Goal: Information Seeking & Learning: Learn about a topic

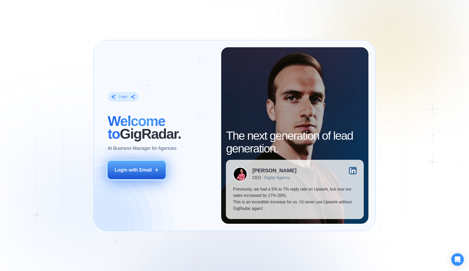
click at [150, 174] on button "Login with Email" at bounding box center [137, 170] width 58 height 18
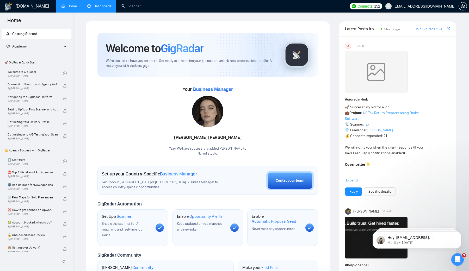
click at [99, 7] on link "Dashboard" at bounding box center [99, 6] width 24 height 4
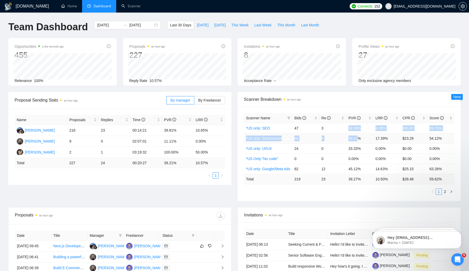
drag, startPoint x: 348, startPoint y: 128, endPoint x: 359, endPoint y: 137, distance: 13.4
click at [359, 137] on tbody "*US only: SEO 47 3 38.30% 6.38% $55.65 59.70% *US only: Ecommerce 46 8 39.13% 1…" at bounding box center [349, 148] width 211 height 51
click at [359, 137] on td "39.13%" at bounding box center [359, 138] width 27 height 10
click at [361, 138] on td "39.13%" at bounding box center [359, 138] width 27 height 10
drag, startPoint x: 363, startPoint y: 152, endPoint x: 347, endPoint y: 126, distance: 31.3
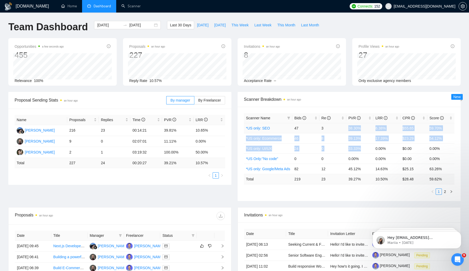
click at [347, 126] on tbody "*US only: SEO 47 3 38.30% 6.38% $55.65 59.70% *US only: Ecommerce 46 8 39.13% 1…" at bounding box center [349, 148] width 211 height 51
click at [347, 126] on td "38.30%" at bounding box center [359, 128] width 27 height 10
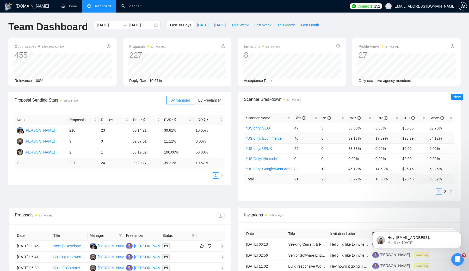
click at [357, 139] on td "39.13%" at bounding box center [359, 138] width 27 height 10
click at [378, 137] on td "17.39%" at bounding box center [387, 138] width 27 height 10
click at [381, 128] on td "6.38%" at bounding box center [387, 128] width 27 height 10
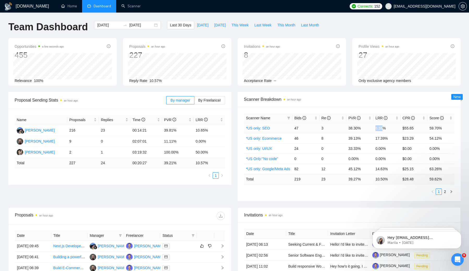
click at [381, 128] on td "6.38%" at bounding box center [387, 128] width 27 height 10
click at [389, 128] on td "6.38%" at bounding box center [387, 128] width 27 height 10
click at [383, 128] on td "6.38%" at bounding box center [387, 128] width 27 height 10
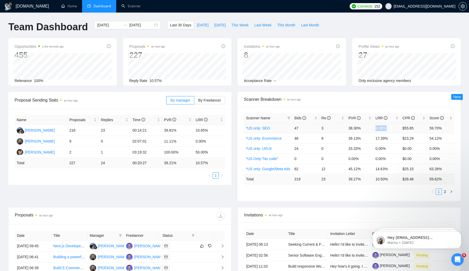
click at [383, 128] on td "6.38%" at bounding box center [387, 128] width 27 height 10
click at [388, 131] on td "6.38%" at bounding box center [387, 128] width 27 height 10
click at [381, 130] on td "6.38%" at bounding box center [387, 128] width 27 height 10
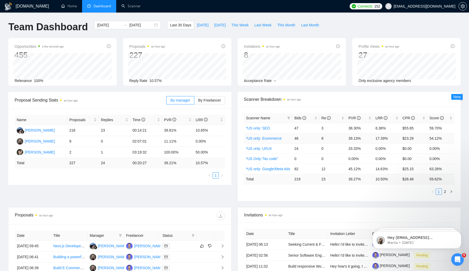
click at [380, 138] on td "17.39%" at bounding box center [387, 138] width 27 height 10
click at [382, 129] on td "6.38%" at bounding box center [387, 128] width 27 height 10
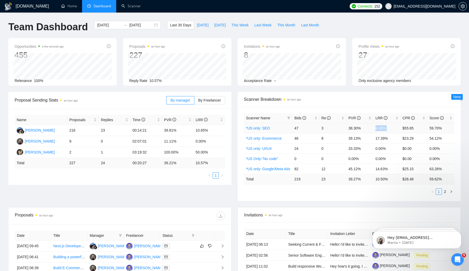
click at [382, 129] on td "6.38%" at bounding box center [387, 128] width 27 height 10
click at [429, 103] on div "Scanner Breakdown an hour ago" at bounding box center [349, 99] width 211 height 15
click at [381, 170] on td "14.63%" at bounding box center [387, 168] width 27 height 10
click at [381, 169] on td "14.63%" at bounding box center [387, 168] width 27 height 10
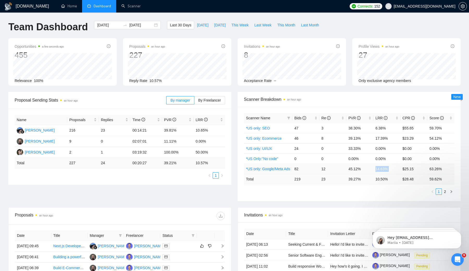
click at [381, 169] on td "14.63%" at bounding box center [387, 168] width 27 height 10
click at [444, 192] on link "2" at bounding box center [445, 191] width 6 height 6
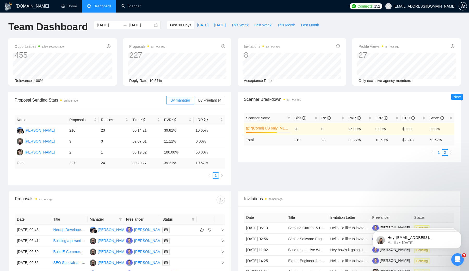
click at [439, 150] on link "1" at bounding box center [439, 152] width 6 height 6
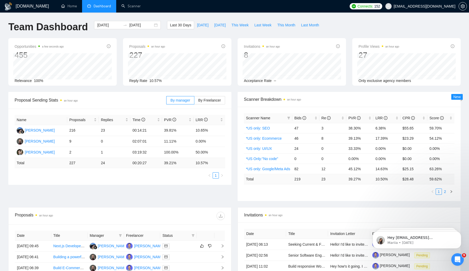
click at [445, 190] on link "2" at bounding box center [445, 191] width 6 height 6
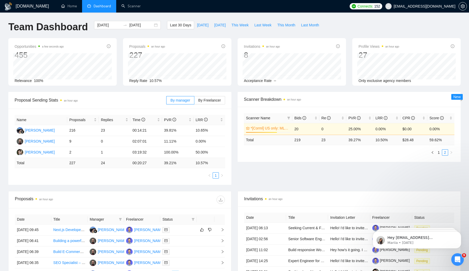
click at [275, 126] on link "*[Corml] US only: ML development" at bounding box center [270, 128] width 39 height 6
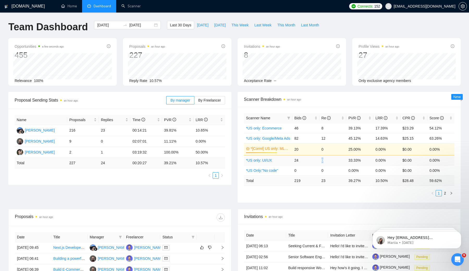
drag, startPoint x: 320, startPoint y: 161, endPoint x: 331, endPoint y: 161, distance: 10.9
click at [331, 161] on td "0" at bounding box center [333, 160] width 27 height 10
click at [265, 160] on link "*US only: UI/UX" at bounding box center [259, 160] width 26 height 4
click at [299, 117] on span "Bids" at bounding box center [301, 118] width 12 height 4
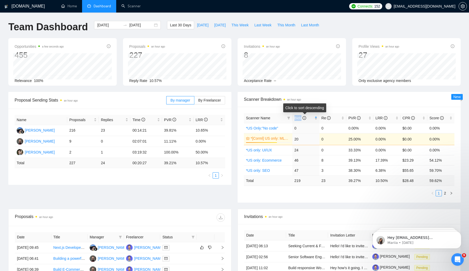
click at [299, 118] on span "Bids" at bounding box center [301, 118] width 12 height 4
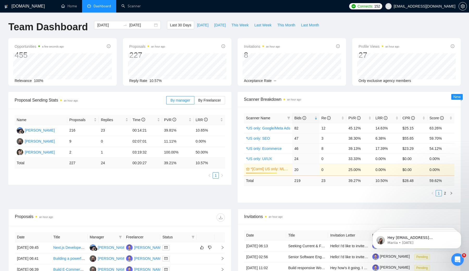
click at [350, 101] on span "Scanner Breakdown an hour ago" at bounding box center [349, 99] width 211 height 7
drag, startPoint x: 293, startPoint y: 127, endPoint x: 367, endPoint y: 129, distance: 74.0
click at [367, 129] on tr "*US only: Google/Meta Ads 82 12 45.12% 14.63% $25.15 63.26%" at bounding box center [349, 128] width 211 height 10
click at [367, 129] on td "45.12%" at bounding box center [359, 128] width 27 height 10
drag, startPoint x: 293, startPoint y: 136, endPoint x: 362, endPoint y: 148, distance: 69.2
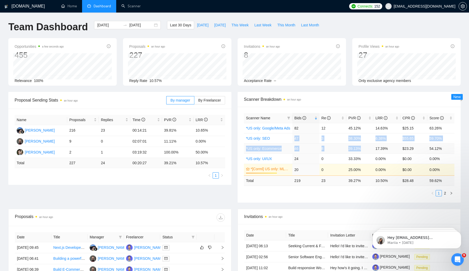
click at [362, 148] on tbody "*US only: Google/Meta Ads 82 12 45.12% 14.63% $25.15 63.26% *US only: SEO 47 3 …" at bounding box center [349, 149] width 211 height 52
click at [362, 148] on td "39.13%" at bounding box center [359, 148] width 27 height 10
drag, startPoint x: 366, startPoint y: 148, endPoint x: 292, endPoint y: 132, distance: 75.7
click at [292, 132] on tbody "*US only: Google/Meta Ads 82 12 45.12% 14.63% $25.15 63.26% *US only: SEO 47 3 …" at bounding box center [349, 149] width 211 height 52
click at [179, 32] on div "Last 30 Days Today Yesterday This Week Last Week This Month Last Month" at bounding box center [244, 29] width 161 height 17
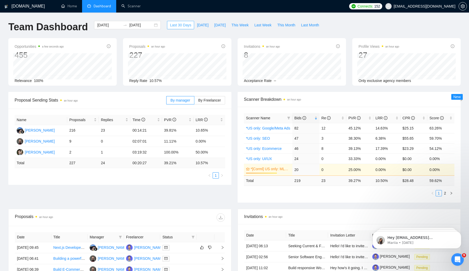
click at [172, 25] on span "Last 30 Days" at bounding box center [180, 25] width 21 height 6
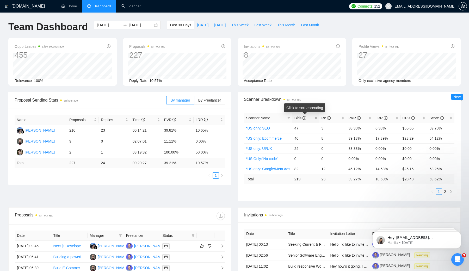
click at [301, 119] on span "Bids" at bounding box center [301, 118] width 12 height 4
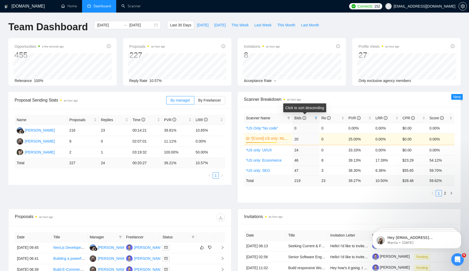
click at [301, 119] on span "Bids" at bounding box center [301, 118] width 12 height 4
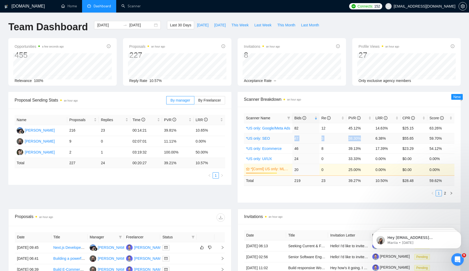
drag, startPoint x: 294, startPoint y: 139, endPoint x: 363, endPoint y: 138, distance: 68.8
click at [363, 138] on tr "*US only: SEO 47 3 38.30% 6.38% $55.65 59.70%" at bounding box center [349, 138] width 211 height 10
click at [363, 138] on td "38.30%" at bounding box center [359, 138] width 27 height 10
click at [295, 138] on td "47" at bounding box center [305, 138] width 27 height 10
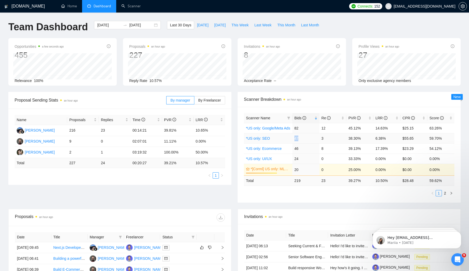
click at [296, 136] on td "47" at bounding box center [305, 138] width 27 height 10
drag, startPoint x: 295, startPoint y: 136, endPoint x: 329, endPoint y: 149, distance: 35.9
click at [329, 149] on tbody "*US only: Google/Meta Ads 82 12 45.12% 14.63% $25.15 63.26% *US only: SEO 47 3 …" at bounding box center [349, 149] width 211 height 52
click at [329, 149] on td "8" at bounding box center [333, 148] width 27 height 10
click at [349, 149] on td "39.13%" at bounding box center [359, 148] width 27 height 10
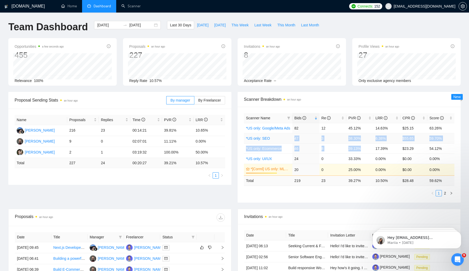
drag, startPoint x: 370, startPoint y: 149, endPoint x: 286, endPoint y: 136, distance: 84.3
click at [286, 136] on tbody "*US only: Google/Meta Ads 82 12 45.12% 14.63% $25.15 63.26% *US only: SEO 47 3 …" at bounding box center [349, 149] width 211 height 52
click at [361, 141] on td "38.30%" at bounding box center [359, 138] width 27 height 10
drag, startPoint x: 365, startPoint y: 149, endPoint x: 315, endPoint y: 132, distance: 53.3
click at [315, 132] on tbody "*US only: Google/Meta Ads 82 12 45.12% 14.63% $25.15 63.26% *US only: SEO 47 3 …" at bounding box center [349, 149] width 211 height 52
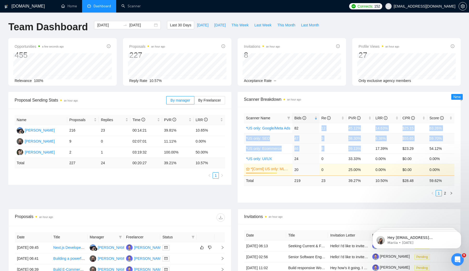
click at [378, 138] on td "6.38%" at bounding box center [387, 138] width 27 height 10
drag, startPoint x: 375, startPoint y: 138, endPoint x: 391, endPoint y: 138, distance: 15.6
click at [391, 138] on td "6.38%" at bounding box center [387, 138] width 27 height 10
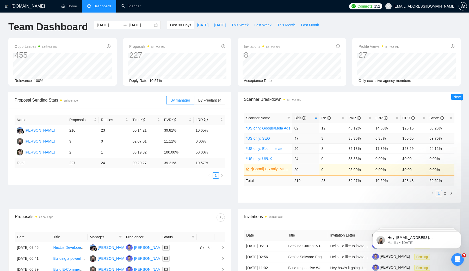
click at [298, 137] on td "47" at bounding box center [305, 138] width 27 height 10
click at [296, 137] on td "47" at bounding box center [305, 138] width 27 height 10
drag, startPoint x: 294, startPoint y: 136, endPoint x: 363, endPoint y: 139, distance: 69.1
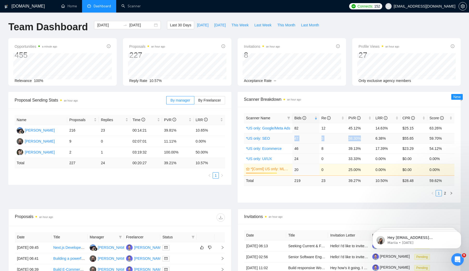
click at [363, 139] on tr "*US only: SEO 47 3 38.30% 6.38% $55.65 59.70%" at bounding box center [349, 138] width 211 height 10
click at [363, 139] on td "38.30%" at bounding box center [359, 138] width 27 height 10
drag, startPoint x: 377, startPoint y: 139, endPoint x: 389, endPoint y: 139, distance: 12.0
click at [389, 139] on td "6.38%" at bounding box center [387, 138] width 27 height 10
drag, startPoint x: 398, startPoint y: 149, endPoint x: 295, endPoint y: 146, distance: 103.5
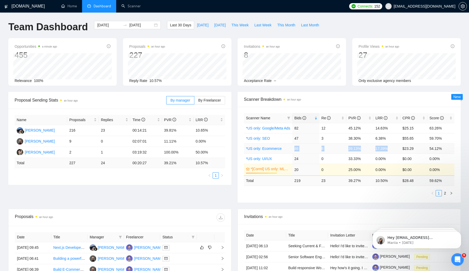
click at [295, 146] on tr "*US only: Ecommerce 46 8 39.13% 17.39% $23.29 54.12%" at bounding box center [349, 148] width 211 height 10
click at [295, 146] on td "46" at bounding box center [305, 148] width 27 height 10
click at [295, 147] on td "46" at bounding box center [305, 148] width 27 height 10
drag, startPoint x: 292, startPoint y: 159, endPoint x: 443, endPoint y: 160, distance: 150.9
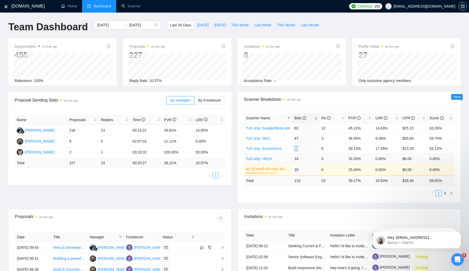
click at [443, 160] on tr "*US only: UI/UX 24 0 33.33% 0.00% $0.00 0.00%" at bounding box center [349, 158] width 211 height 10
drag, startPoint x: 244, startPoint y: 160, endPoint x: 442, endPoint y: 158, distance: 197.6
click at [442, 158] on tr "*US only: UI/UX 24 0 33.33% 0.00% $0.00 0.00%" at bounding box center [349, 158] width 211 height 10
click at [442, 158] on td "0.00%" at bounding box center [440, 158] width 27 height 10
drag, startPoint x: 293, startPoint y: 159, endPoint x: 348, endPoint y: 159, distance: 55.3
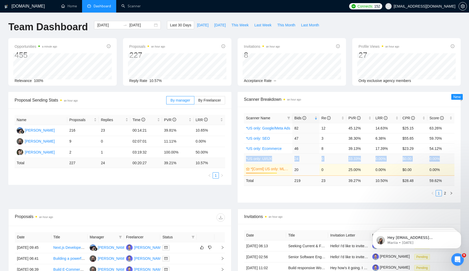
click at [348, 159] on tr "*US only: UI/UX 24 0 33.33% 0.00% $0.00 0.00%" at bounding box center [349, 158] width 211 height 10
click at [348, 159] on td "33.33%" at bounding box center [359, 158] width 27 height 10
drag, startPoint x: 324, startPoint y: 170, endPoint x: 293, endPoint y: 160, distance: 33.1
click at [293, 160] on tbody "*US only: Google/Meta Ads 82 12 45.12% 14.63% $25.15 63.26% *US only: SEO 47 3 …" at bounding box center [349, 149] width 211 height 52
click at [346, 198] on div "Scanner Name Bids Re PVR LRR CPR Score *US only: Google/Meta Ads 82 12 45.12% 1…" at bounding box center [349, 155] width 223 height 96
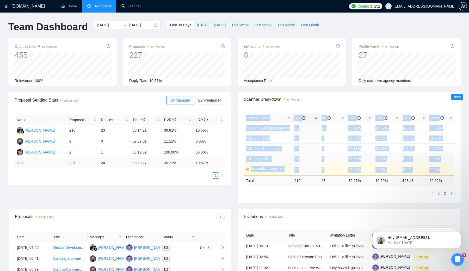
drag, startPoint x: 443, startPoint y: 170, endPoint x: 243, endPoint y: 160, distance: 200.2
click at [243, 161] on div "Scanner Name Bids Re PVR LRR CPR Score *US only: Google/Meta Ads 82 12 45.12% 1…" at bounding box center [349, 155] width 223 height 96
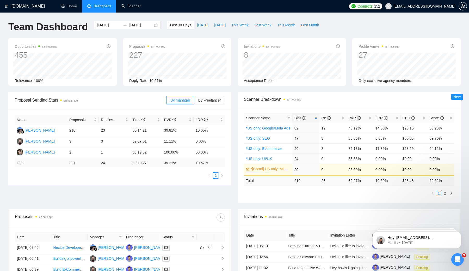
click at [284, 193] on ul "1 2" at bounding box center [349, 193] width 211 height 6
click at [267, 159] on link "*US only: UI/UX" at bounding box center [259, 158] width 26 height 4
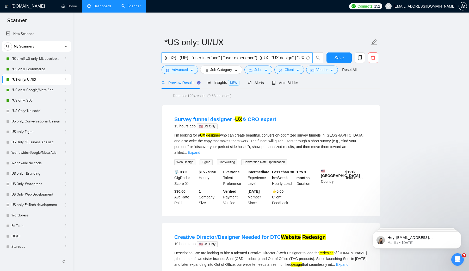
drag, startPoint x: 210, startPoint y: 56, endPoint x: 299, endPoint y: 60, distance: 89.2
click at [299, 60] on input "((UX*) | (UI*) | "user interface" | "user experience") ((UX | "UX design" | "UX…" at bounding box center [234, 57] width 139 height 7
drag, startPoint x: 278, startPoint y: 59, endPoint x: 315, endPoint y: 61, distance: 36.3
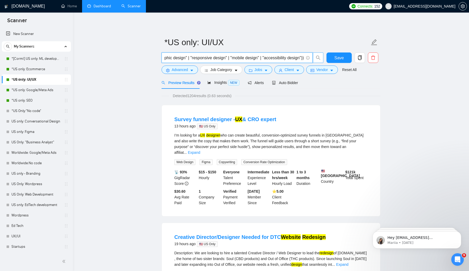
click at [315, 61] on span "((UX*) | (UI*) | "user interface" | "user experience") ((UX | "UX design" | "UX…" at bounding box center [243, 57] width 162 height 10
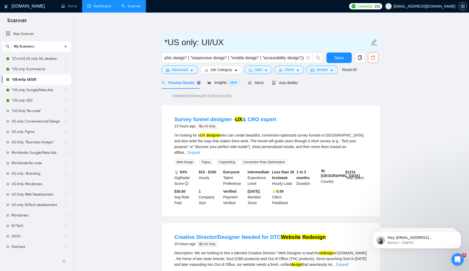
scroll to position [0, 0]
click at [307, 38] on input "*US only: UI/UX" at bounding box center [266, 42] width 205 height 13
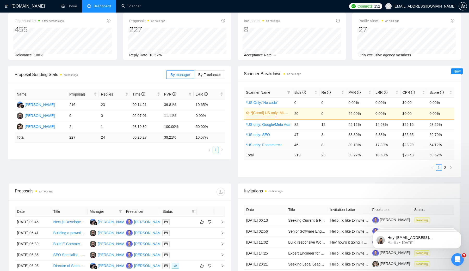
scroll to position [28, 0]
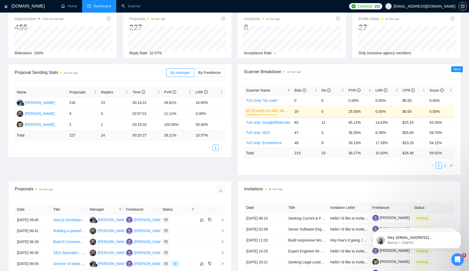
click at [445, 165] on link "2" at bounding box center [445, 165] width 6 height 6
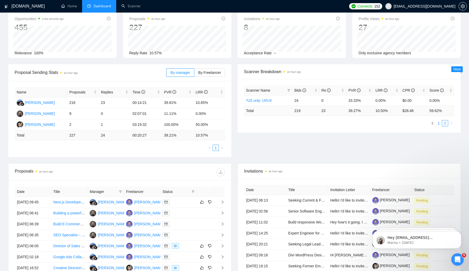
click at [438, 123] on link "1" at bounding box center [439, 123] width 6 height 6
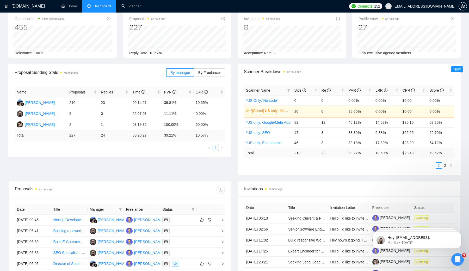
click at [270, 92] on span "Scanner Name" at bounding box center [258, 90] width 24 height 4
click at [266, 91] on span "Scanner Name" at bounding box center [258, 90] width 24 height 4
click at [287, 90] on icon "filter" at bounding box center [288, 90] width 3 height 3
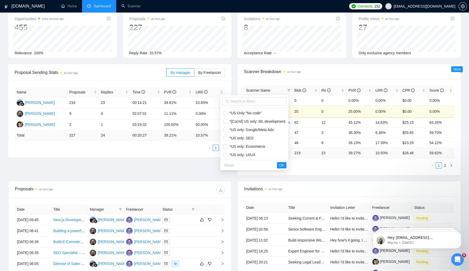
click at [268, 90] on span "Scanner Name" at bounding box center [258, 90] width 24 height 4
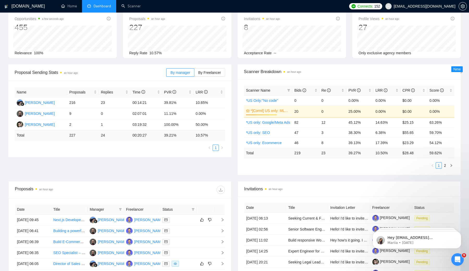
click at [263, 90] on span "Scanner Name" at bounding box center [258, 90] width 24 height 4
drag, startPoint x: 293, startPoint y: 121, endPoint x: 392, endPoint y: 124, distance: 98.8
click at [392, 123] on tr "*US only: Google/Meta Ads 82 12 45.12% 14.63% $25.15 63.26%" at bounding box center [349, 122] width 211 height 10
click at [413, 125] on td "$25.15" at bounding box center [414, 122] width 27 height 10
drag, startPoint x: 452, startPoint y: 121, endPoint x: 292, endPoint y: 122, distance: 160.3
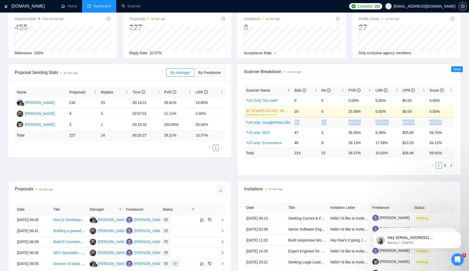
click at [292, 122] on tr "*US only: Google/Meta Ads 82 12 45.12% 14.63% $25.15 63.26%" at bounding box center [349, 122] width 211 height 10
click at [292, 122] on td "*US only: Google/Meta Ads" at bounding box center [268, 122] width 48 height 10
drag, startPoint x: 294, startPoint y: 122, endPoint x: 442, endPoint y: 123, distance: 147.8
click at [442, 123] on tr "*US only: Google/Meta Ads 82 12 45.12% 14.63% $25.15 63.26%" at bounding box center [349, 122] width 211 height 10
click at [442, 123] on td "63.26%" at bounding box center [440, 122] width 27 height 10
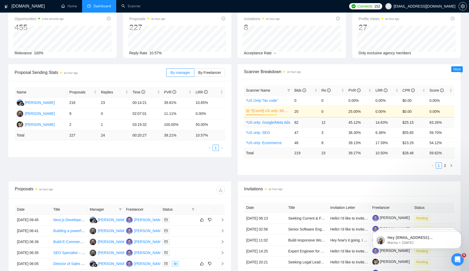
click at [435, 123] on td "63.26%" at bounding box center [440, 122] width 27 height 10
click at [438, 123] on td "63.26%" at bounding box center [440, 122] width 27 height 10
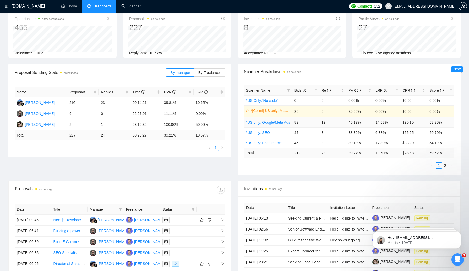
click at [380, 123] on td "14.63%" at bounding box center [387, 122] width 27 height 10
click at [355, 120] on td "45.12%" at bounding box center [359, 122] width 27 height 10
click at [315, 123] on td "82" at bounding box center [305, 122] width 27 height 10
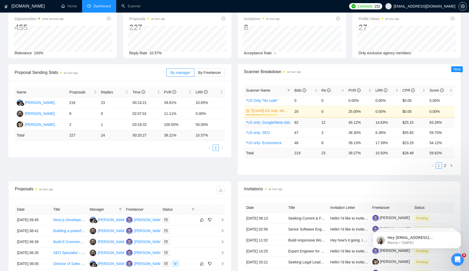
click at [324, 123] on td "12" at bounding box center [333, 122] width 27 height 10
click at [295, 122] on td "82" at bounding box center [305, 122] width 27 height 10
drag, startPoint x: 293, startPoint y: 132, endPoint x: 393, endPoint y: 134, distance: 99.9
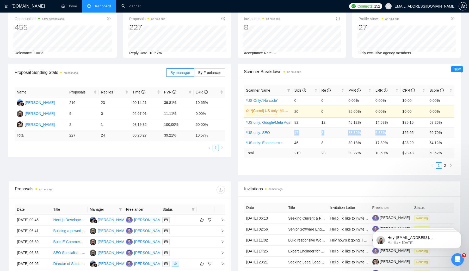
click at [393, 134] on tr "*US only: SEO 47 3 38.30% 6.38% $55.65 59.70%" at bounding box center [349, 132] width 211 height 10
click at [385, 133] on td "6.38%" at bounding box center [387, 132] width 27 height 10
click at [381, 131] on td "6.38%" at bounding box center [387, 132] width 27 height 10
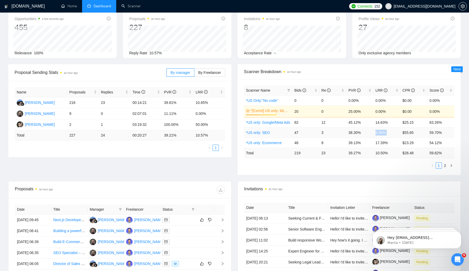
click at [381, 131] on td "6.38%" at bounding box center [387, 132] width 27 height 10
click at [351, 58] on div "Opportunities a minute ago 455 Relevance 100% Proposals an hour ago 227 Reply R…" at bounding box center [234, 37] width 459 height 54
